Goal: Task Accomplishment & Management: Use online tool/utility

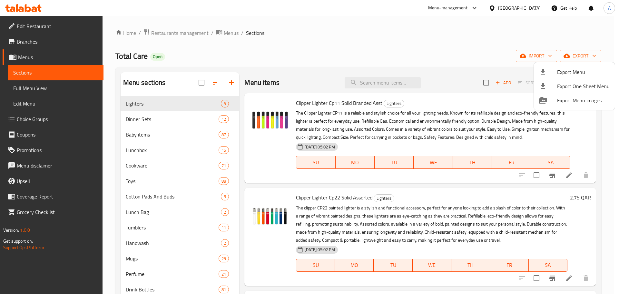
click at [179, 33] on div at bounding box center [309, 147] width 619 height 294
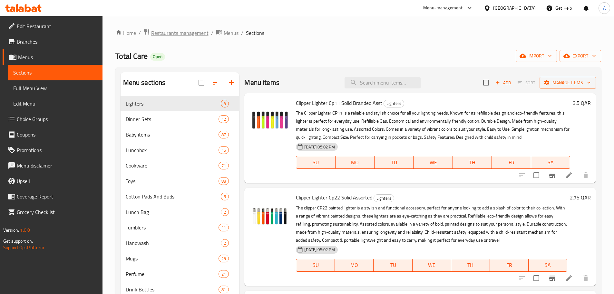
click at [180, 33] on span "Restaurants management" at bounding box center [179, 33] width 57 height 8
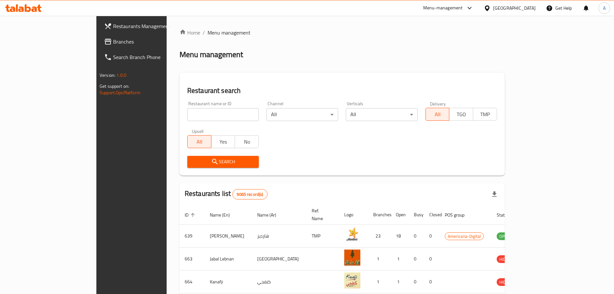
click at [206, 113] on input "search" at bounding box center [223, 114] width 72 height 13
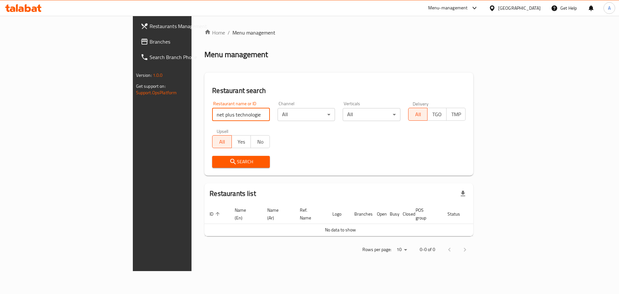
click at [217, 162] on span "Search" at bounding box center [240, 162] width 47 height 8
click at [212, 119] on input "net plus technologies" at bounding box center [241, 114] width 58 height 13
click at [217, 159] on span "Search" at bounding box center [240, 162] width 47 height 8
click at [217, 164] on span "Search" at bounding box center [240, 162] width 47 height 8
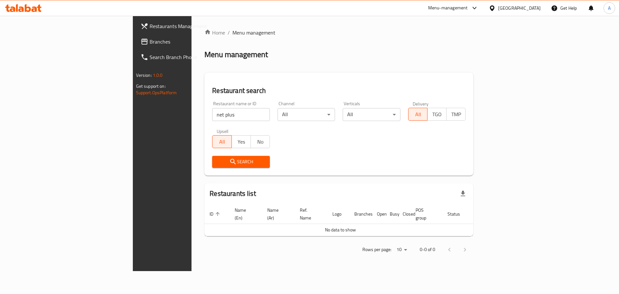
click at [216, 114] on input "net plus" at bounding box center [241, 114] width 58 height 13
paste input "698555"
type input "698555"
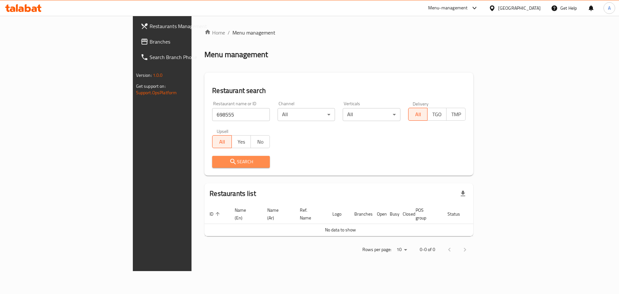
click at [217, 160] on span "Search" at bounding box center [240, 162] width 47 height 8
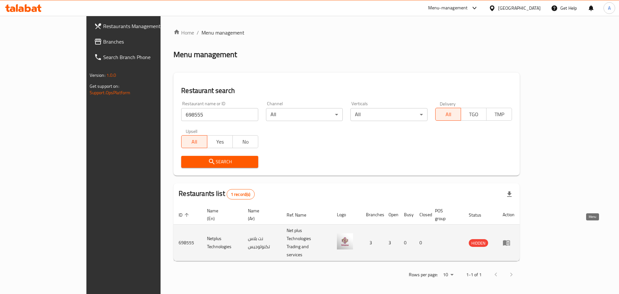
click at [510, 239] on icon "enhanced table" at bounding box center [507, 243] width 8 height 8
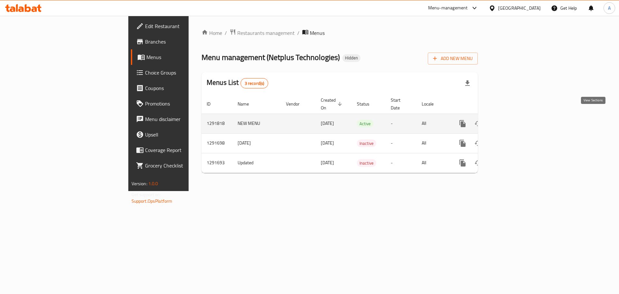
click at [512, 121] on icon "enhanced table" at bounding box center [509, 124] width 6 height 6
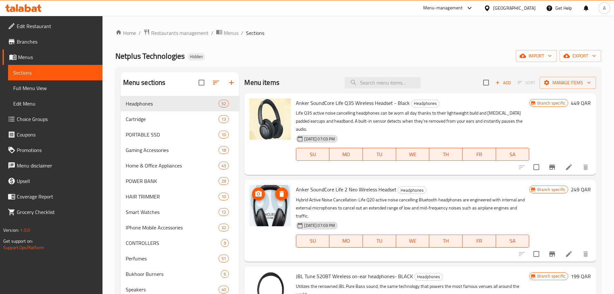
click at [260, 205] on img at bounding box center [270, 205] width 41 height 41
click at [588, 56] on span "export" at bounding box center [580, 56] width 31 height 8
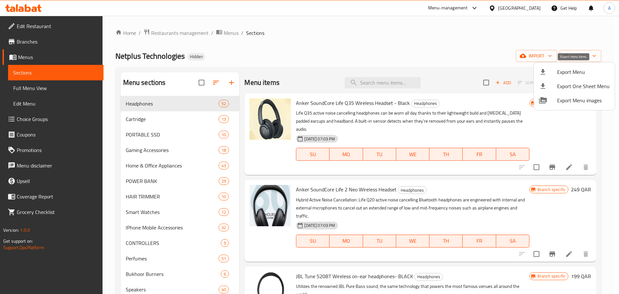
click at [573, 70] on span "Export Menu" at bounding box center [583, 72] width 53 height 8
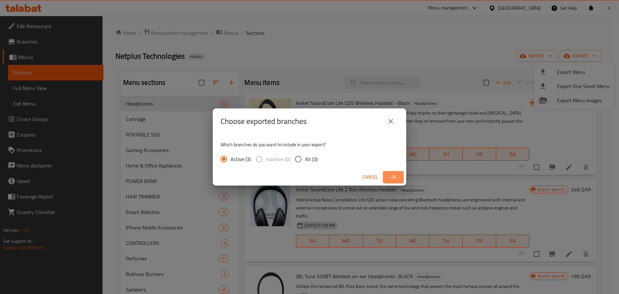
click at [389, 178] on span "Ok" at bounding box center [393, 177] width 10 height 8
